Goal: Find specific page/section: Find specific page/section

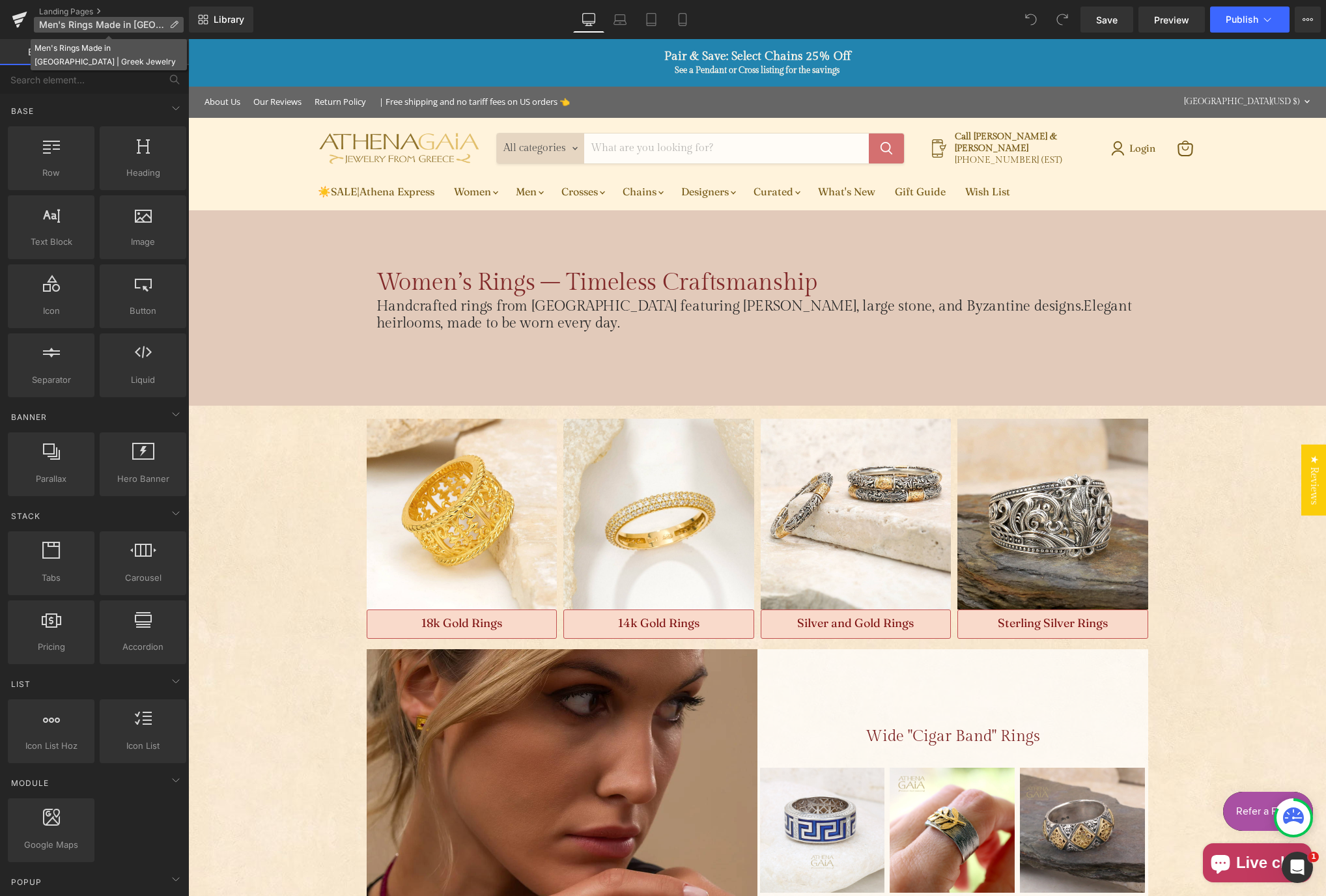
click at [178, 24] on p "Men's Rings Made in [GEOGRAPHIC_DATA] | Greek Jewelry" at bounding box center [109, 24] width 150 height 16
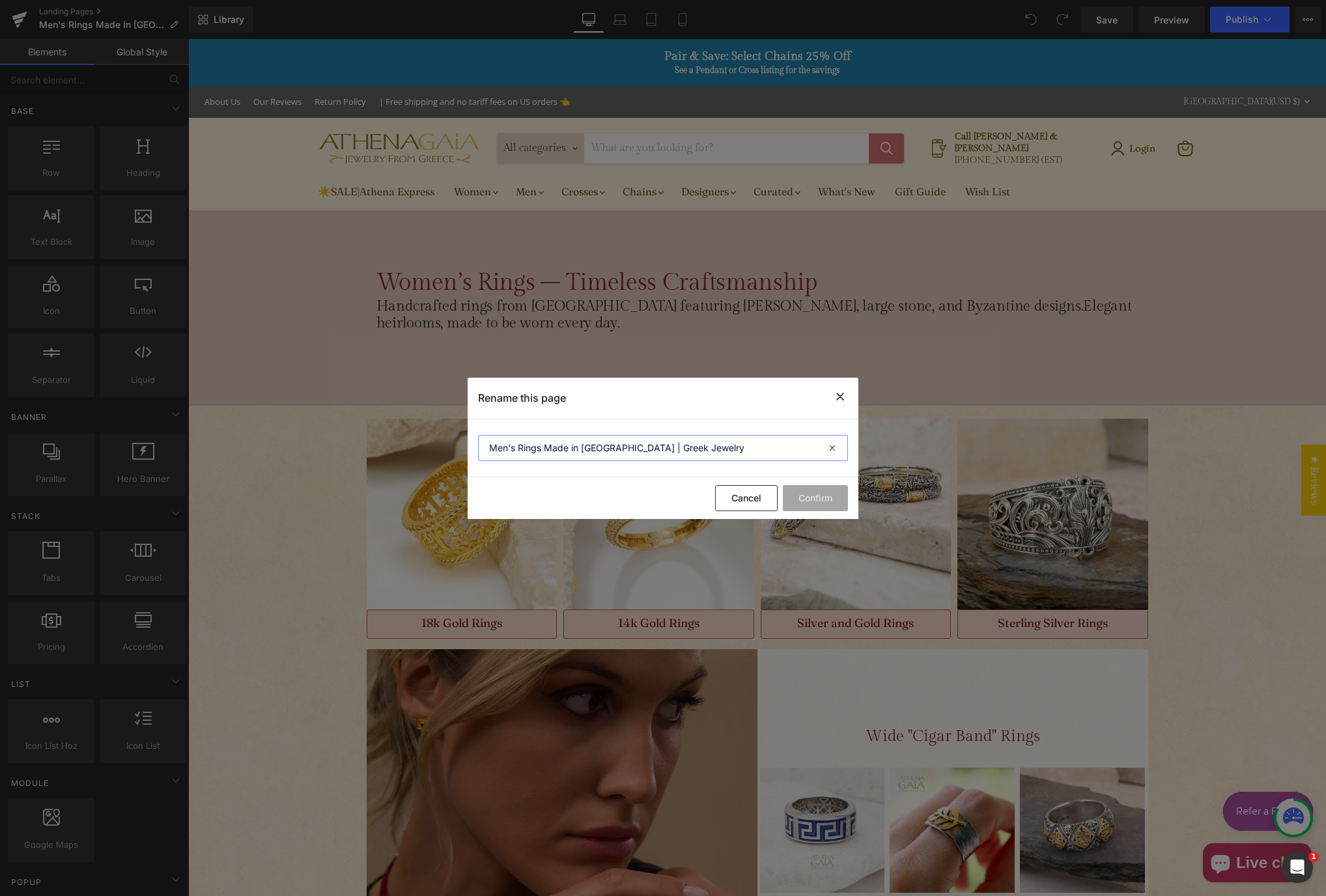
click at [532, 452] on input "Men's Rings Made in [GEOGRAPHIC_DATA] | Greek Jewelry" at bounding box center [663, 448] width 370 height 26
type input "Men's Bracelets Made in [GEOGRAPHIC_DATA] | Greek Jewelry"
click at [817, 503] on button "Confirm" at bounding box center [816, 498] width 65 height 26
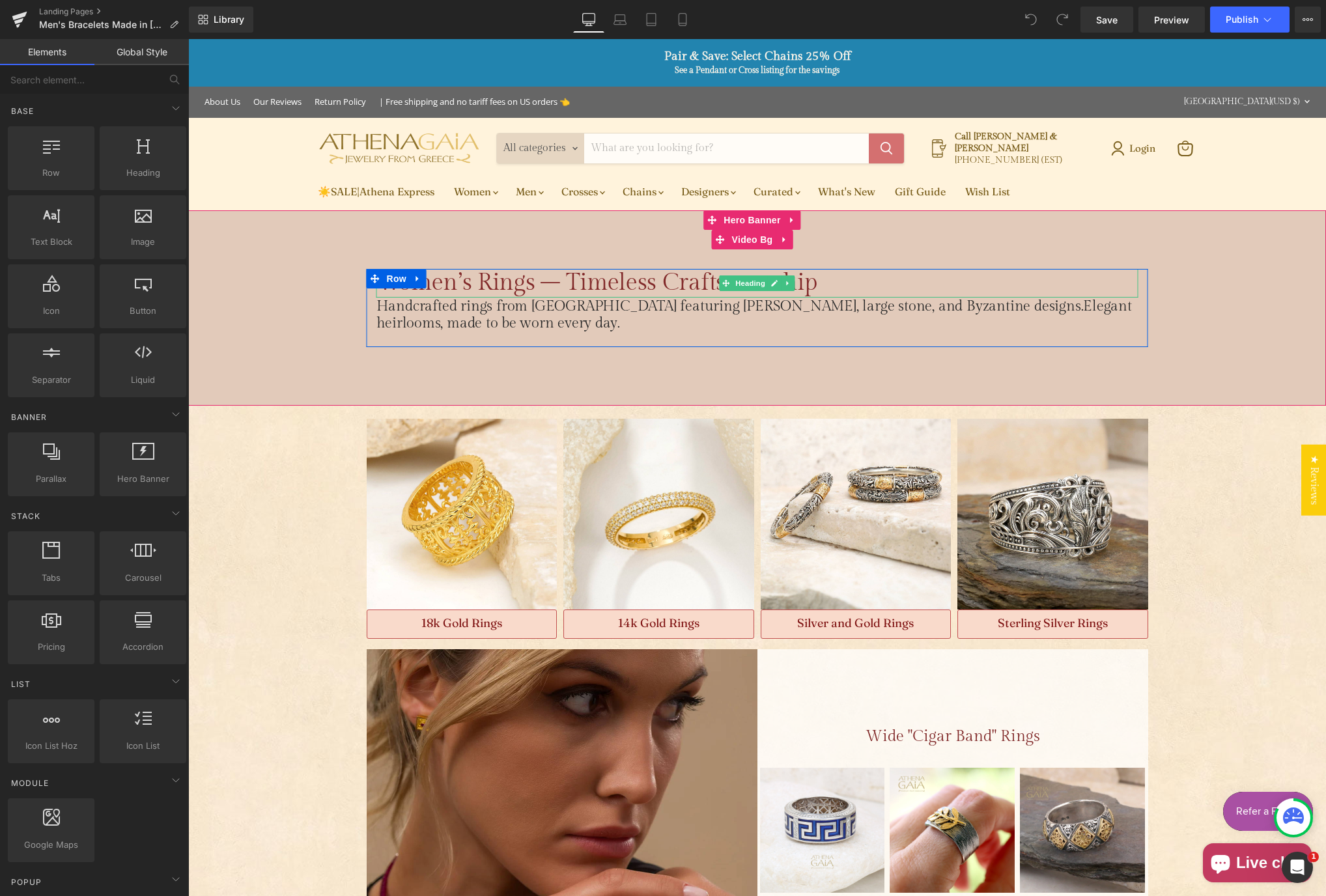
drag, startPoint x: 435, startPoint y: 284, endPoint x: 427, endPoint y: 281, distance: 8.5
click at [435, 284] on h1 "Women’s Rings – Timeless Craftsmanship" at bounding box center [758, 283] width 762 height 28
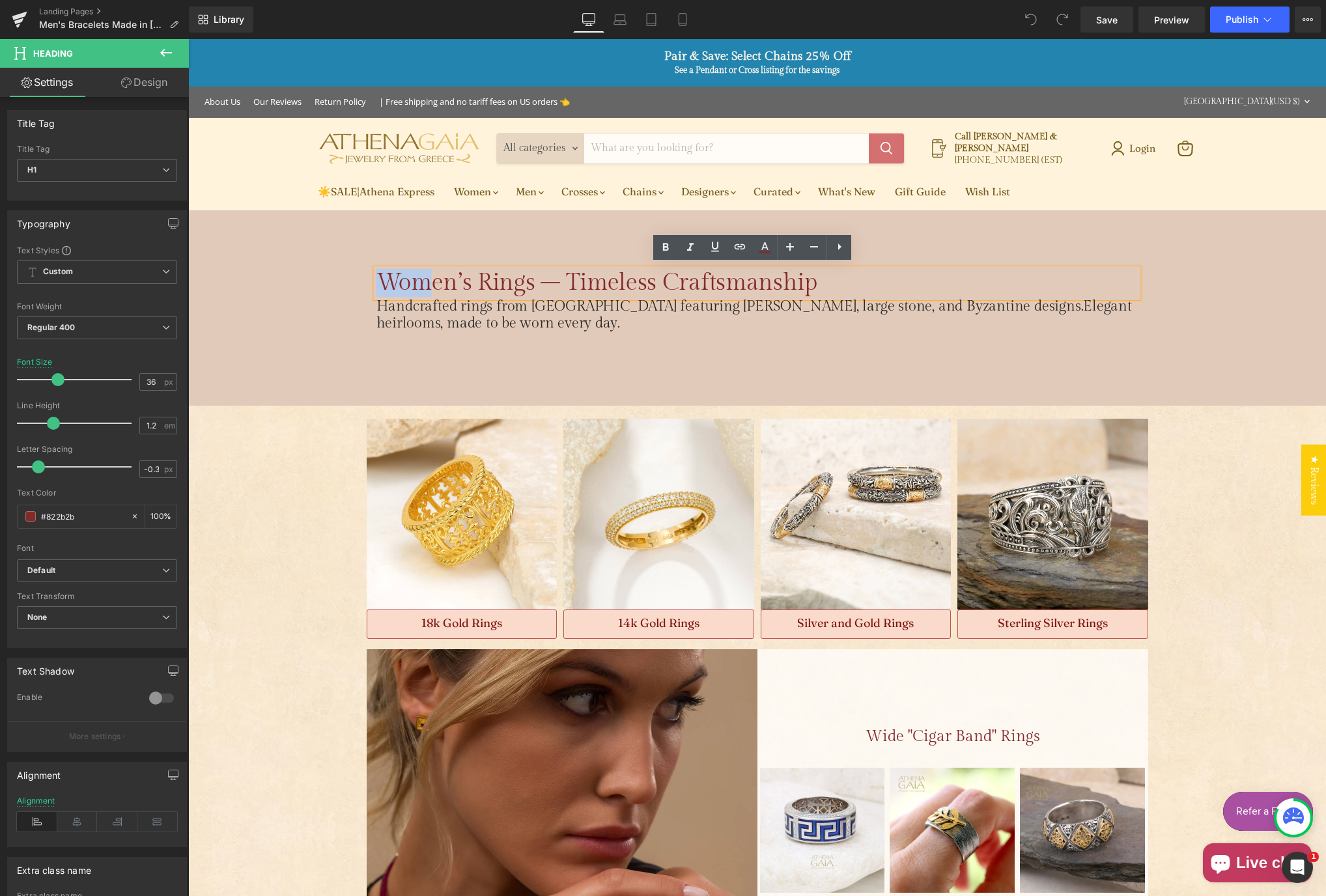
drag, startPoint x: 424, startPoint y: 280, endPoint x: 382, endPoint y: 277, distance: 42.1
click at [379, 277] on h1 "Women’s Rings – Timeless Craftsmanship" at bounding box center [758, 283] width 762 height 28
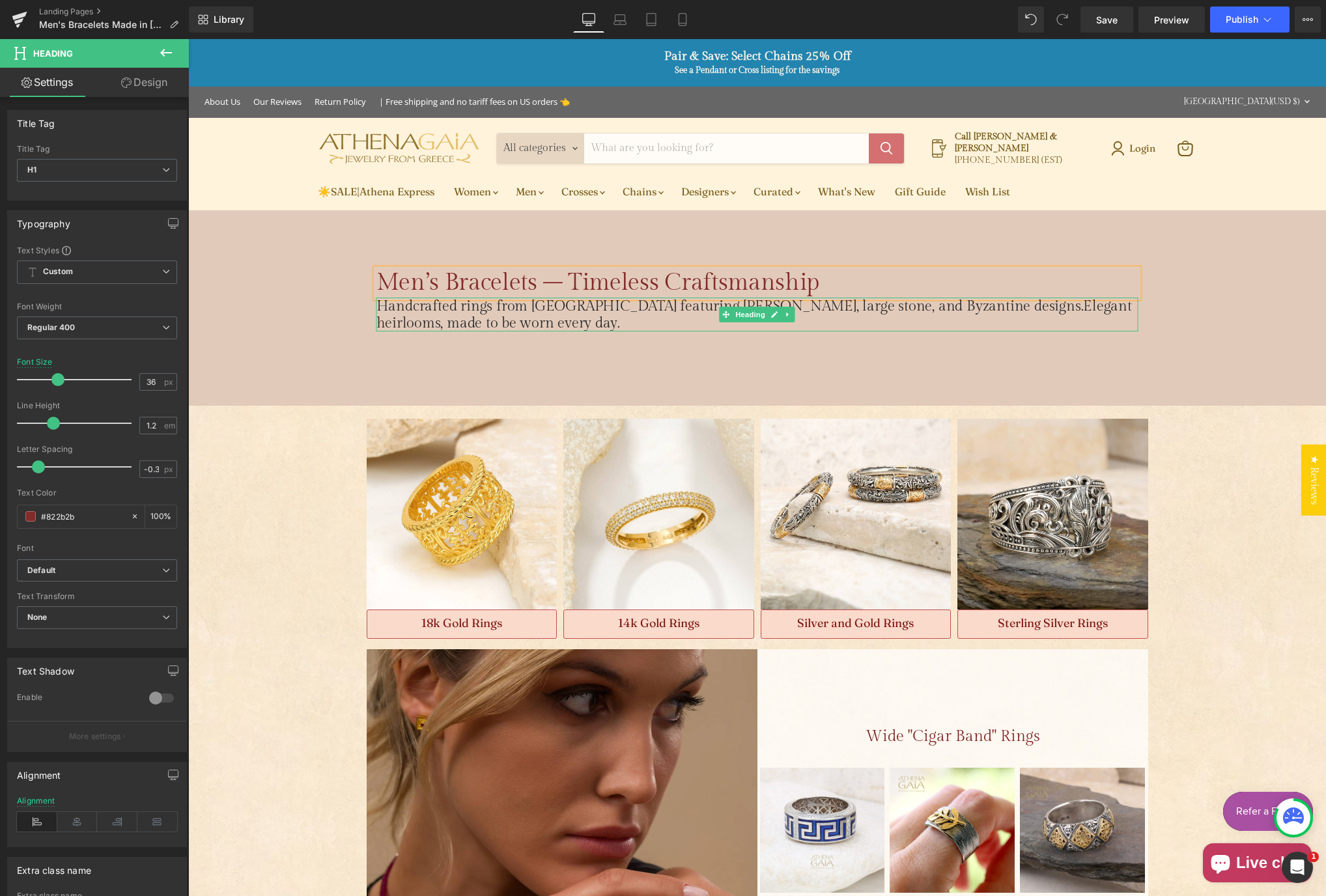
click at [473, 306] on h2 "Handcrafted rings from [GEOGRAPHIC_DATA] featuring [PERSON_NAME], large stone, …" at bounding box center [758, 314] width 762 height 35
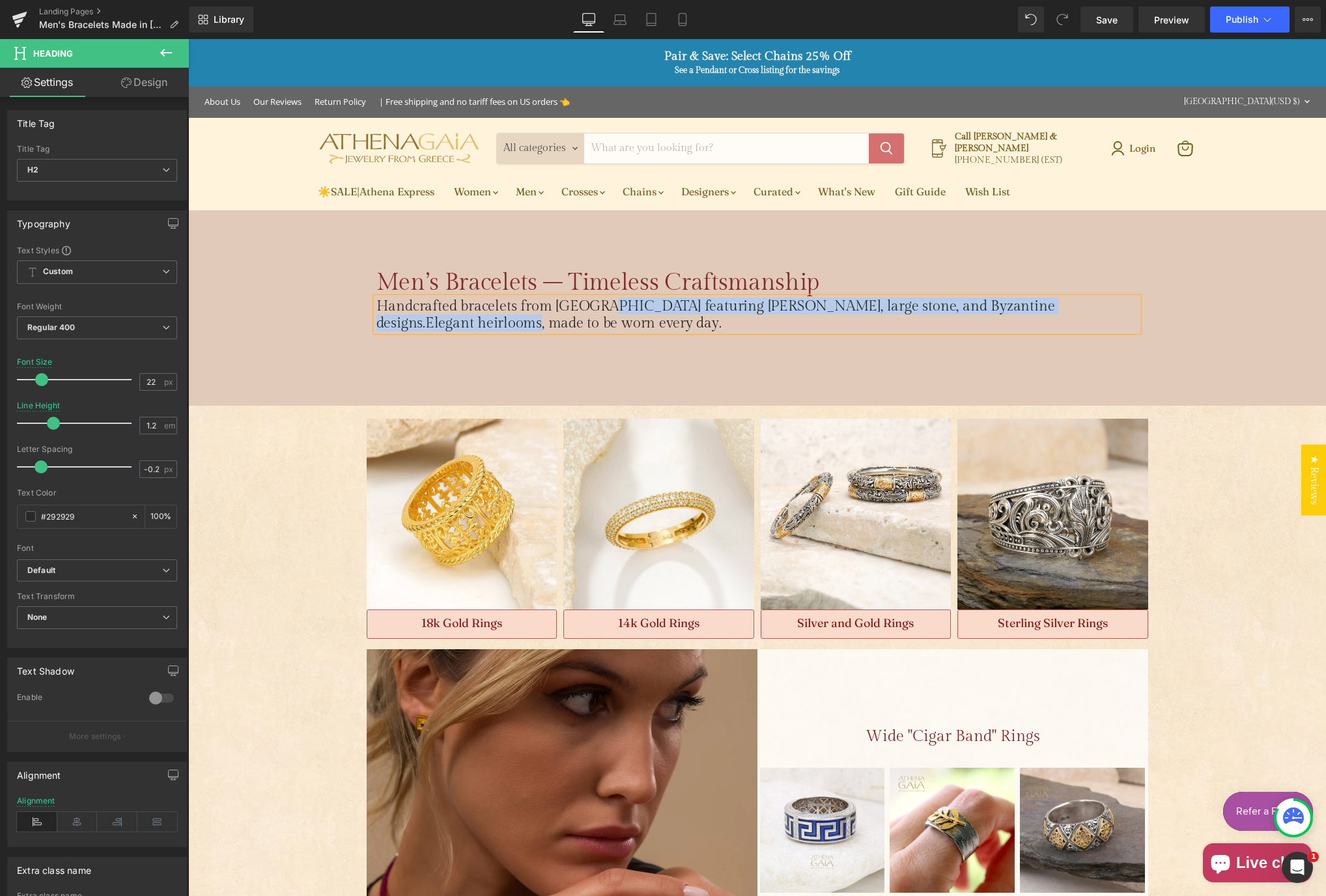
drag, startPoint x: 604, startPoint y: 301, endPoint x: 1068, endPoint y: 303, distance: 464.0
click at [1068, 303] on h2 "Handcrafted bracelets from [GEOGRAPHIC_DATA] featuring [PERSON_NAME], large sto…" at bounding box center [758, 314] width 762 height 35
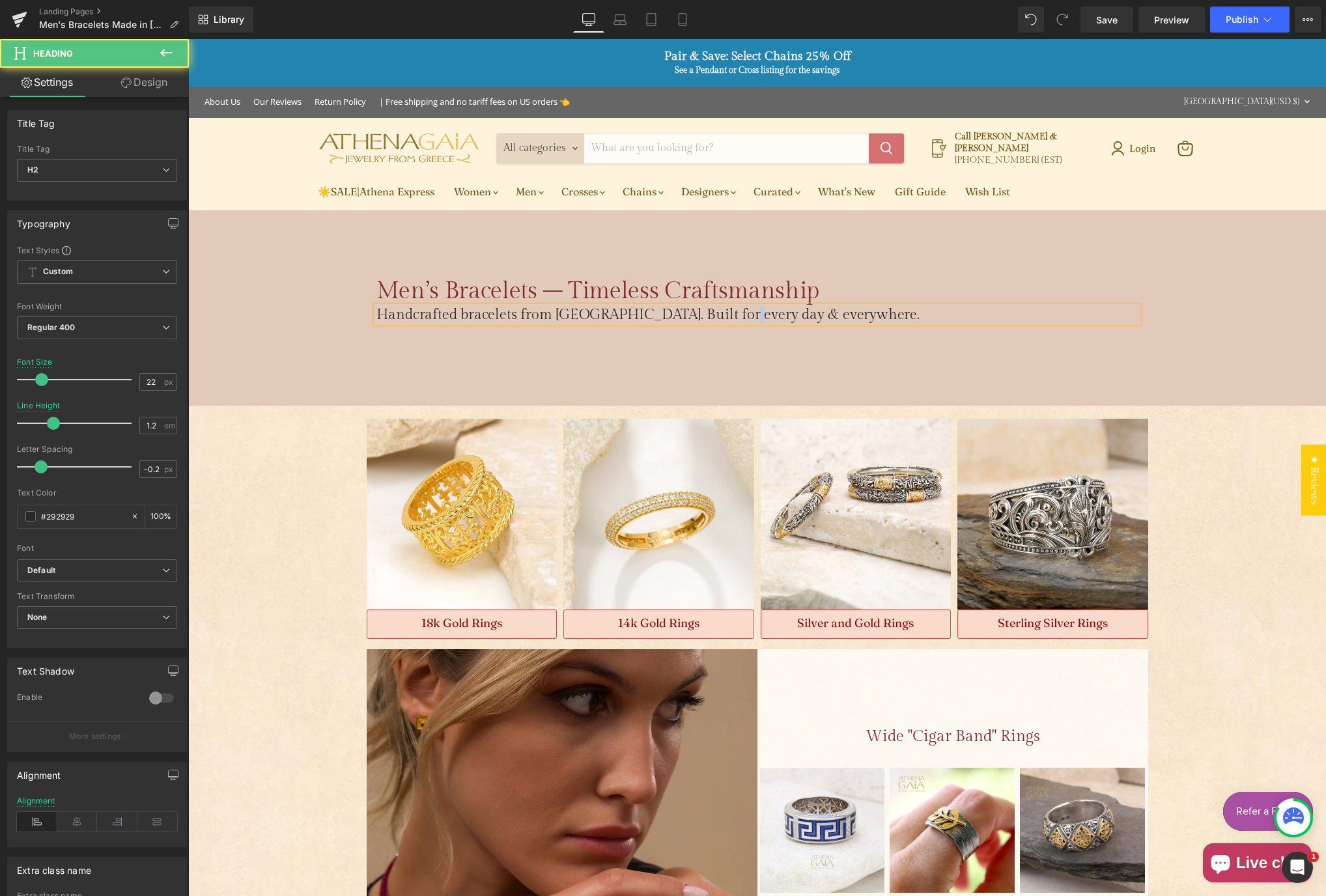
drag, startPoint x: 732, startPoint y: 309, endPoint x: 740, endPoint y: 309, distance: 8.0
click at [740, 309] on h2 "Handcrafted bracelets from [GEOGRAPHIC_DATA]. Built for every day & everywhere ." at bounding box center [758, 314] width 762 height 17
drag, startPoint x: 701, startPoint y: 311, endPoint x: 710, endPoint y: 319, distance: 12.0
click at [702, 309] on h2 "Handcrafted bracelets from [GEOGRAPHIC_DATA]. Built for every day and everywher…" at bounding box center [758, 314] width 762 height 17
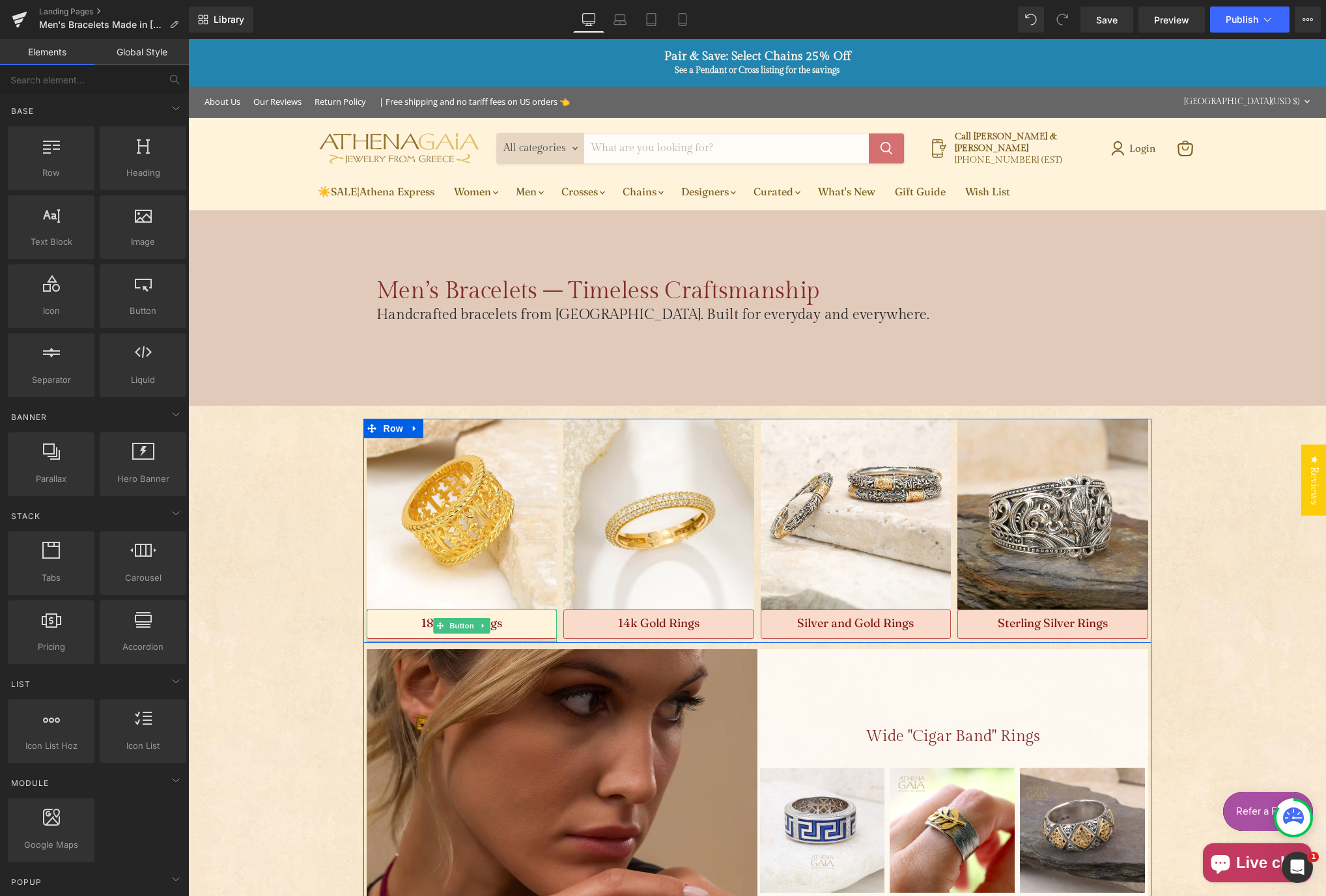
click at [500, 619] on link "18k Gold Rings" at bounding box center [461, 625] width 191 height 30
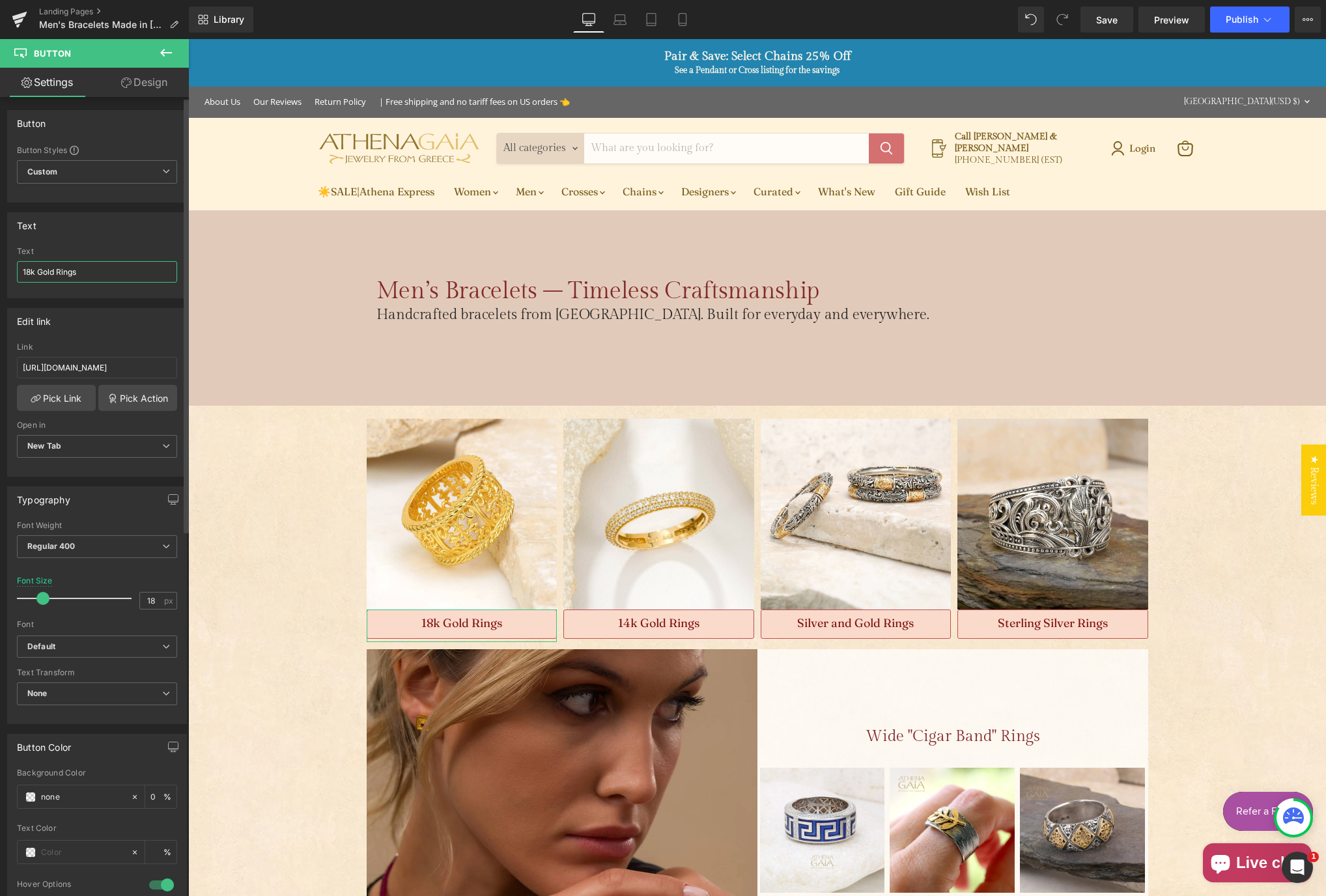
click at [76, 272] on input "18k Gold Rings" at bounding box center [97, 271] width 160 height 22
type input "18k Gold Bracelets"
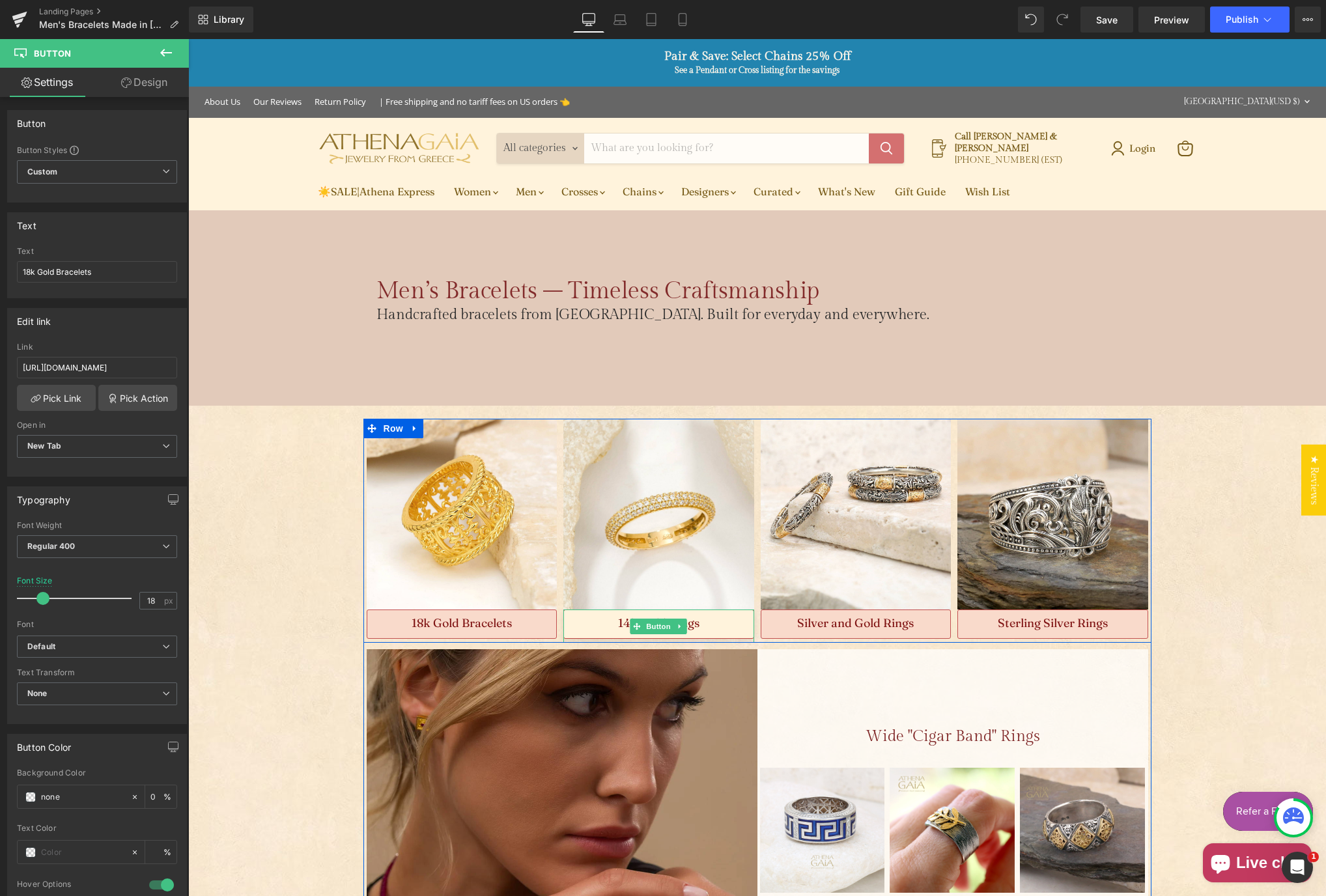
click at [682, 620] on span "14k Gold Rings" at bounding box center [659, 623] width 82 height 15
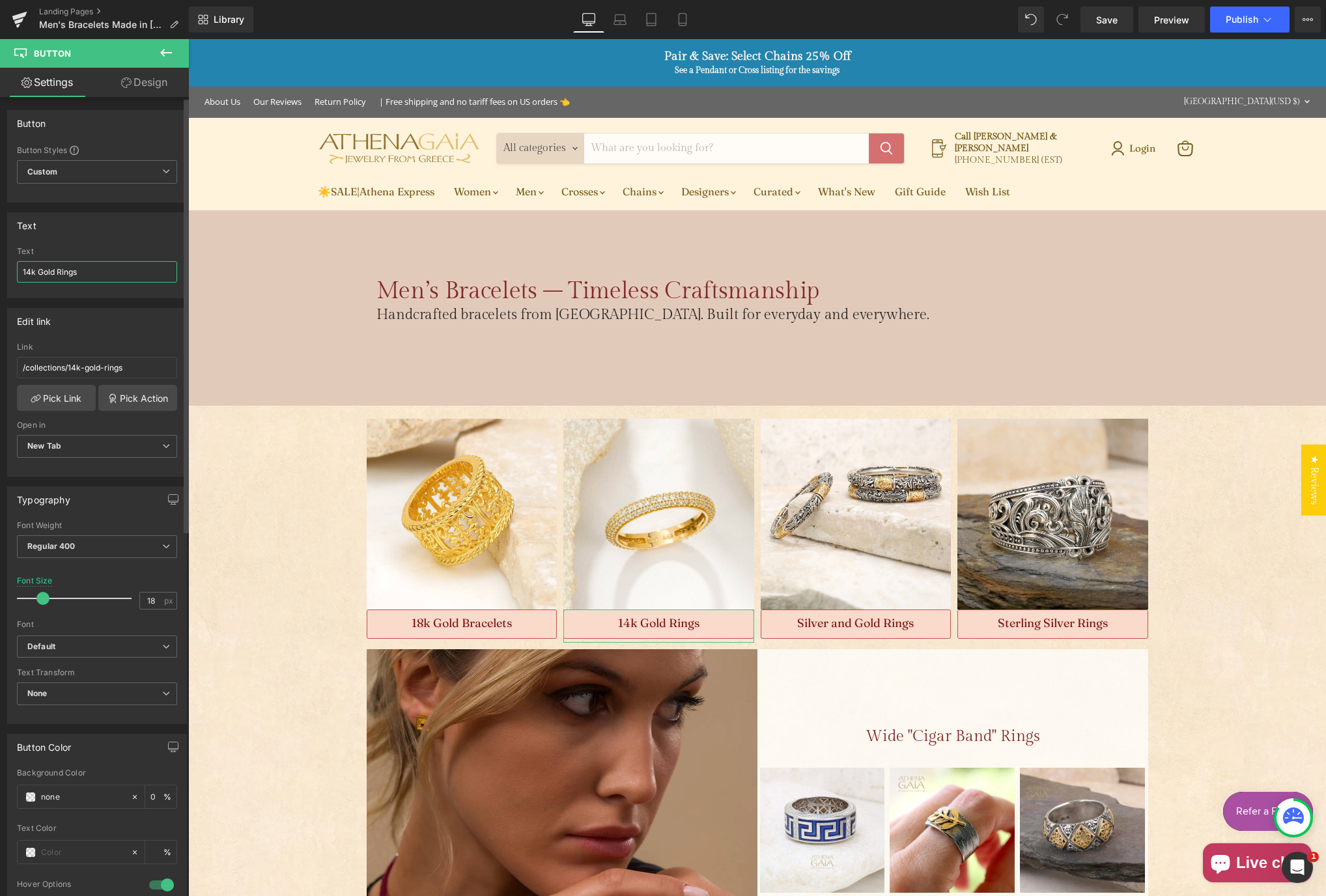
drag, startPoint x: 105, startPoint y: 270, endPoint x: 59, endPoint y: 269, distance: 46.0
click at [59, 269] on input "14k Gold Rings" at bounding box center [97, 271] width 160 height 22
type input "14k Gold Bracelets"
drag, startPoint x: 94, startPoint y: 270, endPoint x: 56, endPoint y: 268, distance: 38.1
click at [56, 268] on input "14k Gold Bracelets" at bounding box center [97, 271] width 160 height 22
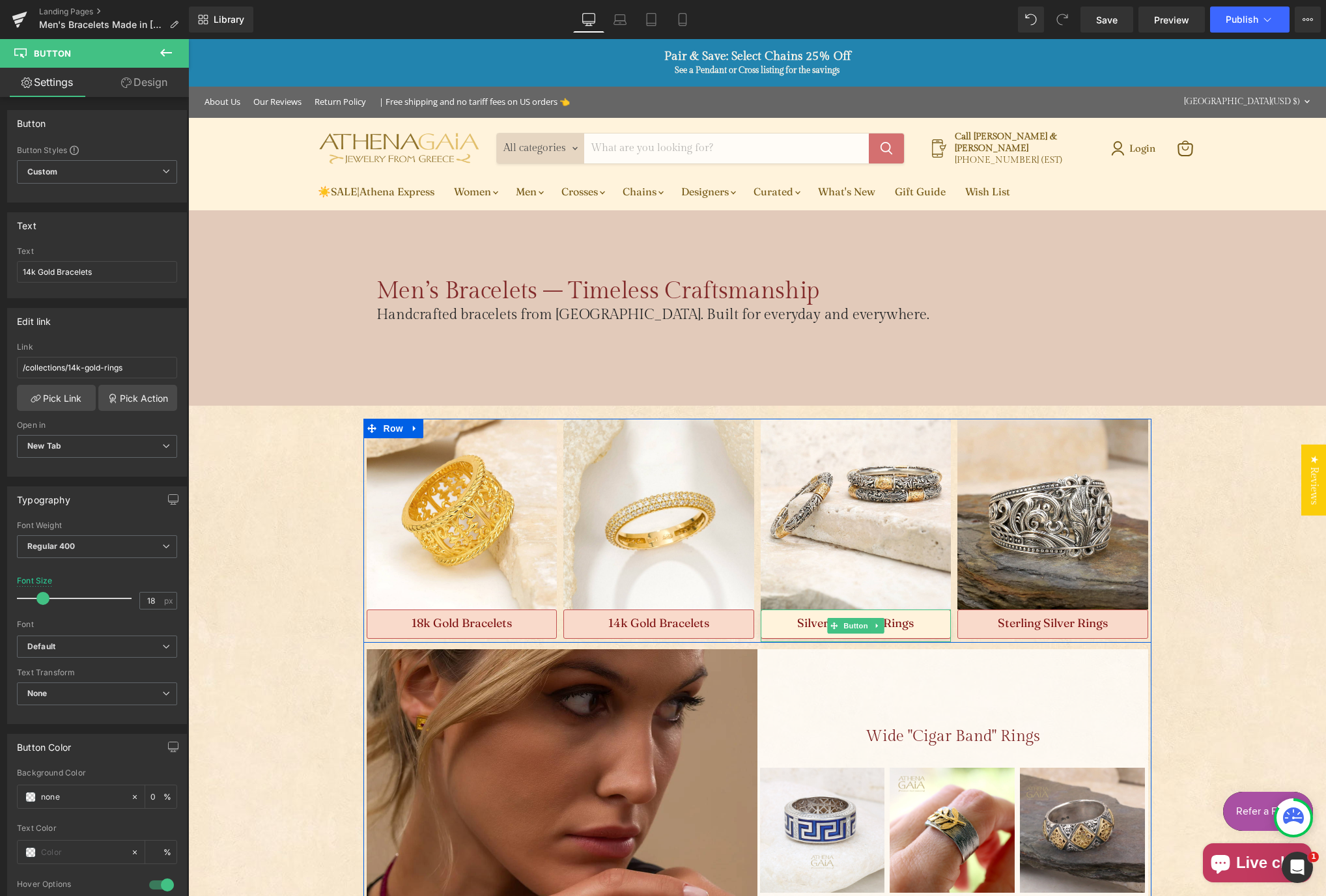
click at [914, 616] on link "Silver and Gold Rings" at bounding box center [856, 625] width 191 height 30
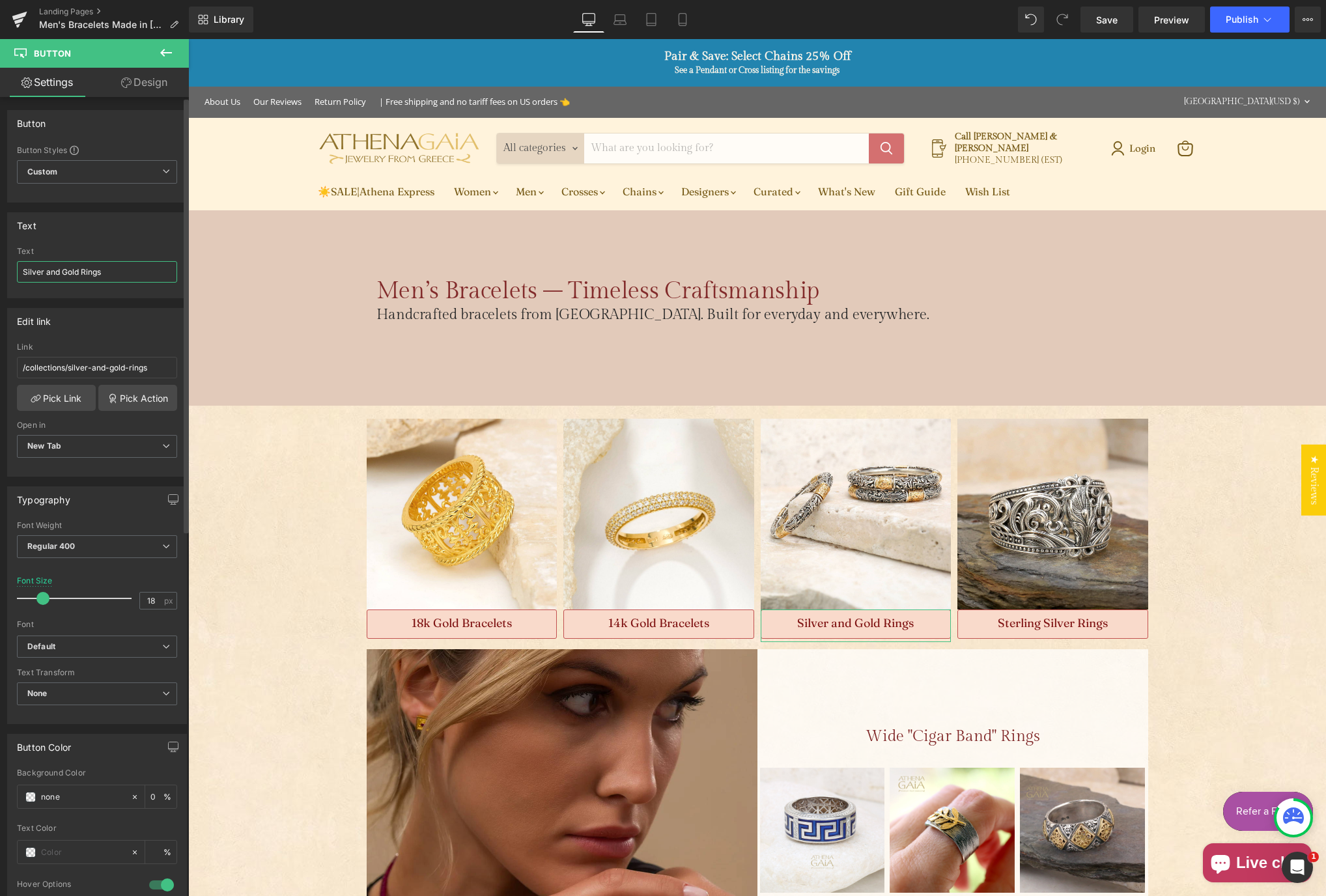
drag, startPoint x: 119, startPoint y: 274, endPoint x: 83, endPoint y: 274, distance: 36.0
click at [83, 274] on input "Silver and Gold Rings" at bounding box center [97, 271] width 160 height 22
paste input "Bracelet"
click at [82, 270] on input "Silver and Gold RBracelets" at bounding box center [97, 271] width 160 height 22
type input "Silver and Gold Bracelets"
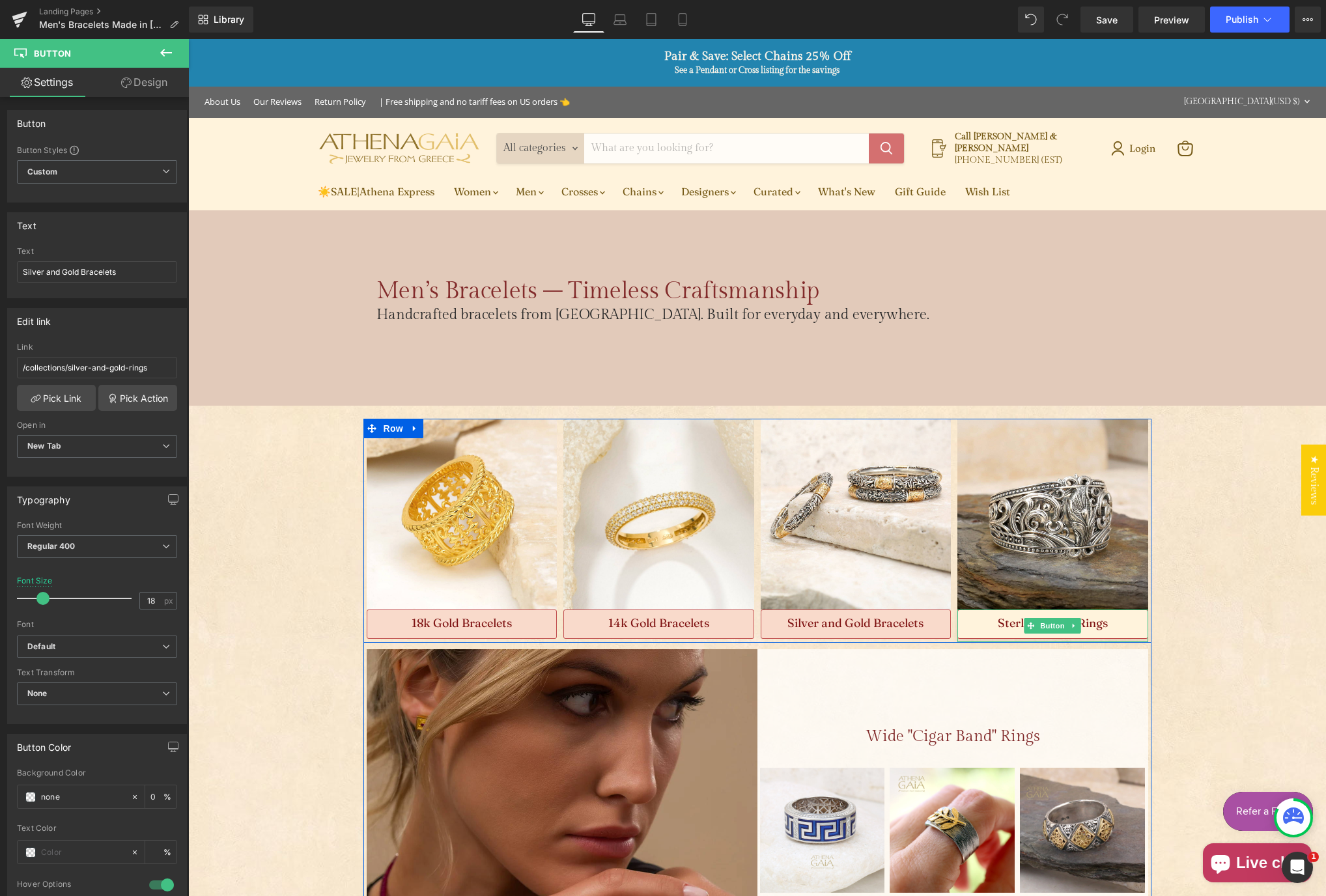
click at [1121, 626] on link "Sterling Silver Rings" at bounding box center [1052, 625] width 191 height 30
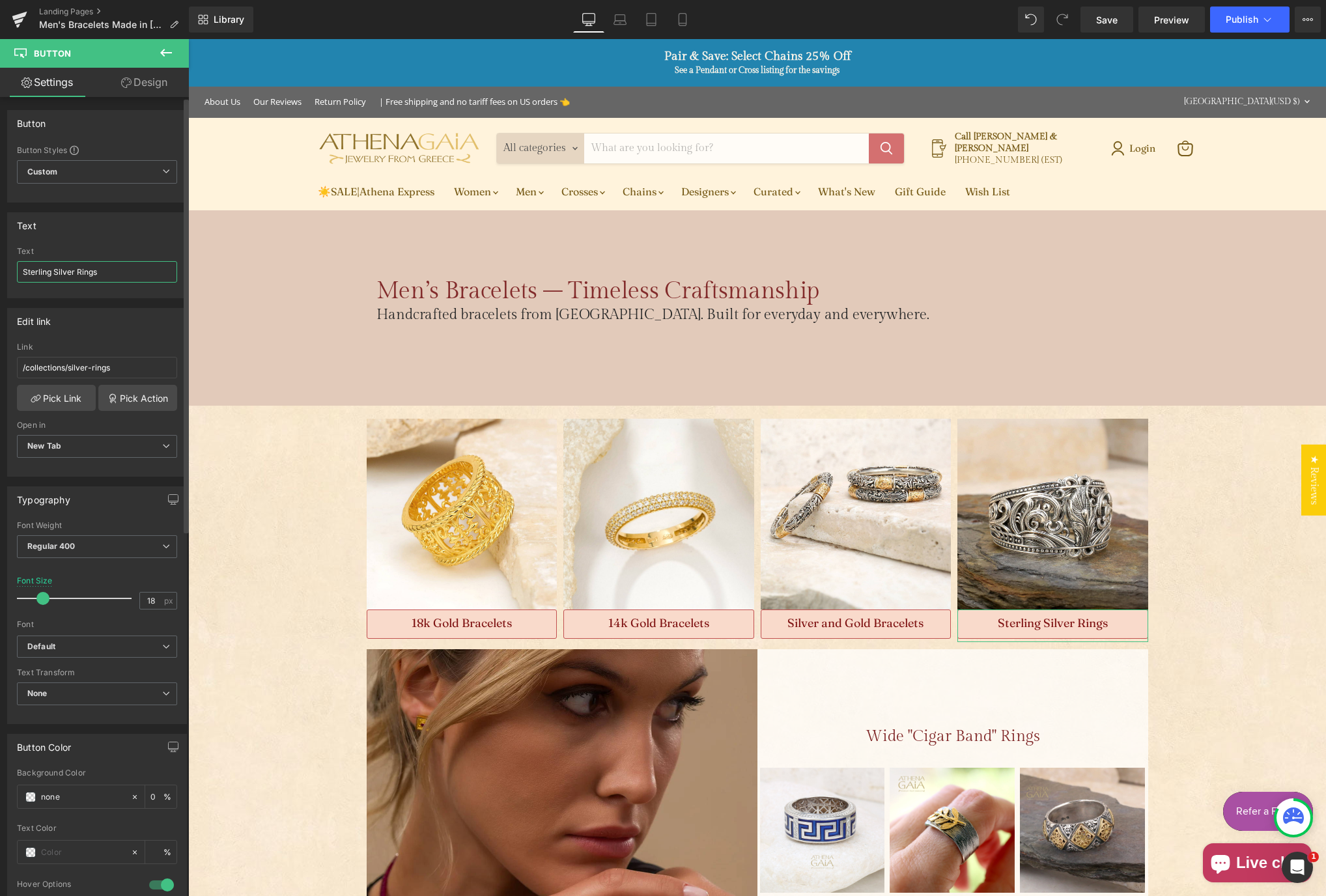
drag, startPoint x: 74, startPoint y: 272, endPoint x: 113, endPoint y: 271, distance: 39.0
click at [113, 272] on input "Sterling Silver Rings" at bounding box center [97, 271] width 160 height 22
type input "Sterling Silver Bracelets"
click at [115, 239] on div "Text Sterling Silver Rings Text Sterling Silver Bracelets" at bounding box center [97, 255] width 179 height 86
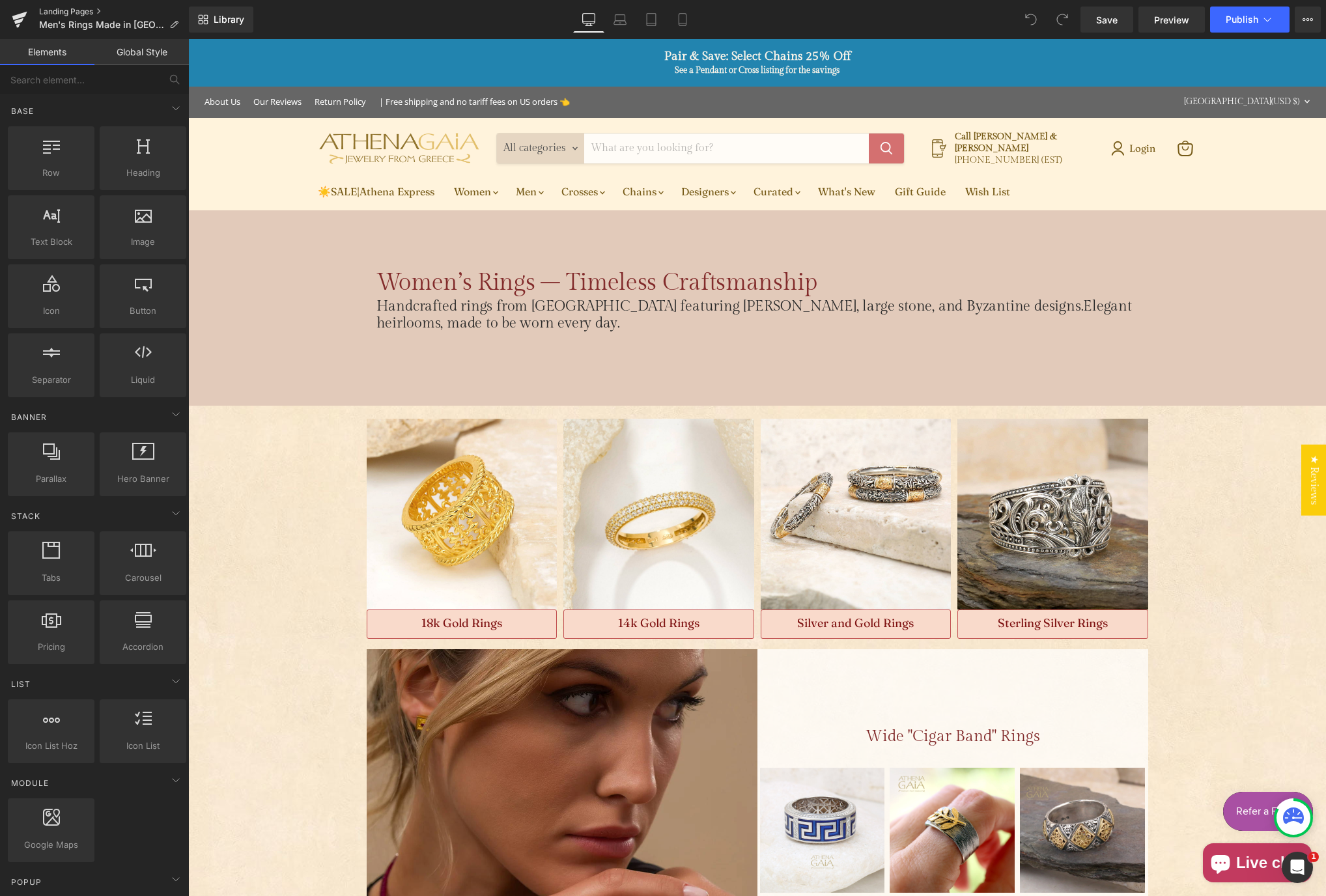
click at [62, 13] on link "Landing Pages" at bounding box center [114, 12] width 150 height 10
